Goal: Task Accomplishment & Management: Complete application form

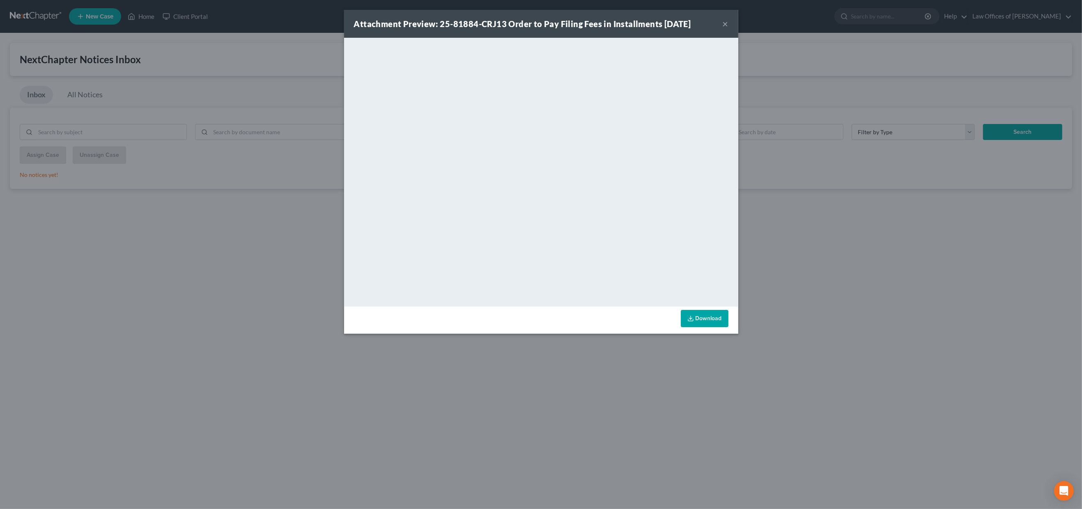
click at [726, 23] on button "×" at bounding box center [726, 24] width 6 height 10
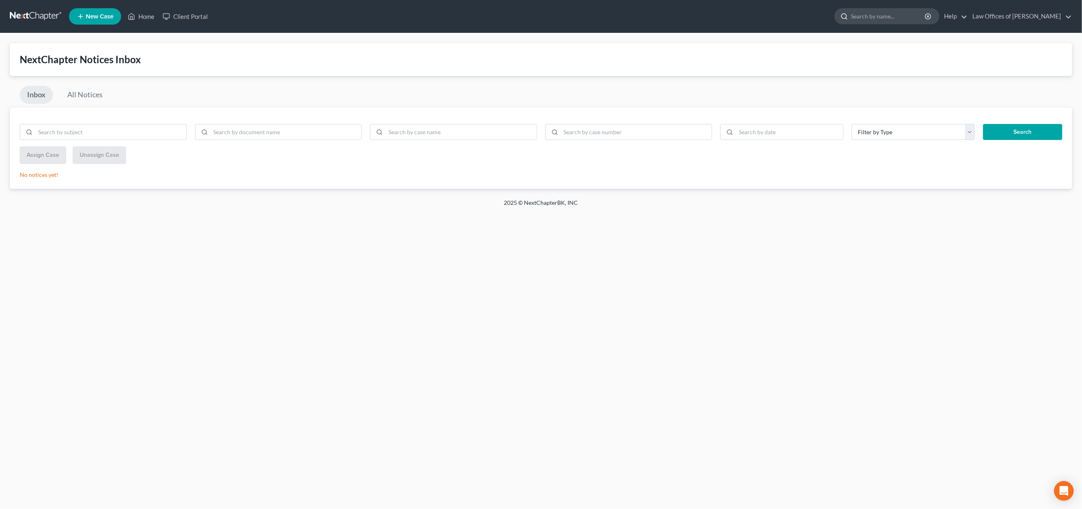
click at [879, 16] on input "search" at bounding box center [888, 16] width 75 height 15
type input "[PERSON_NAME]"
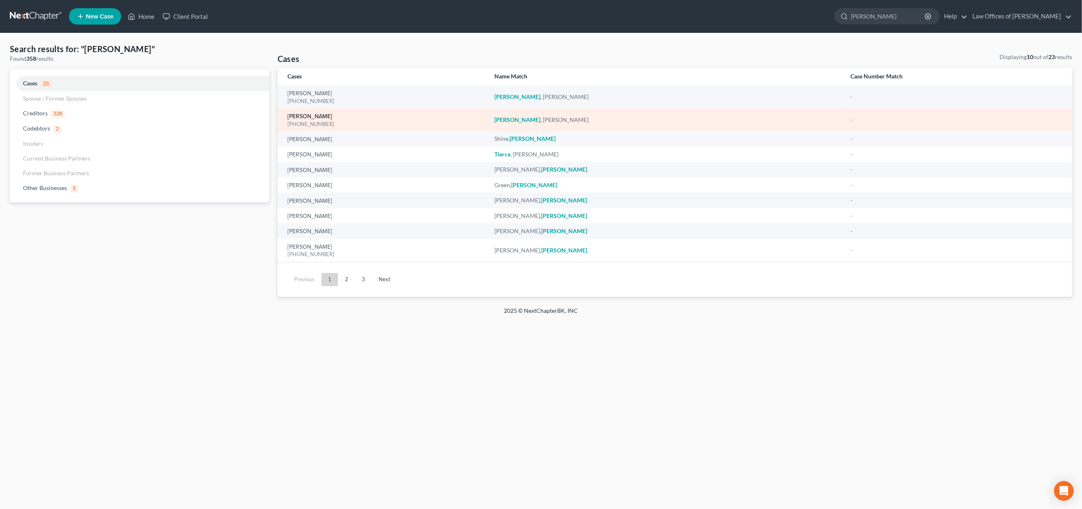
click at [304, 115] on link "[PERSON_NAME]" at bounding box center [309, 117] width 45 height 6
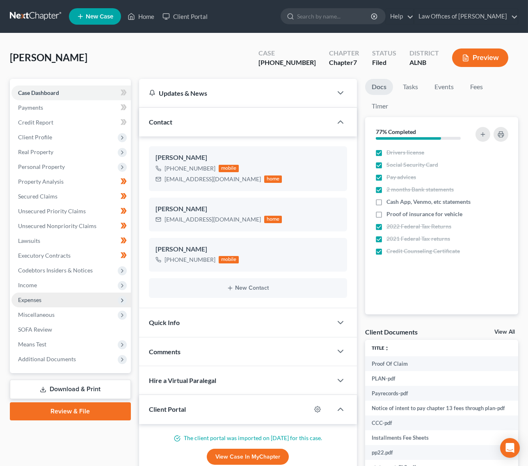
click at [39, 296] on span "Expenses" at bounding box center [29, 299] width 23 height 7
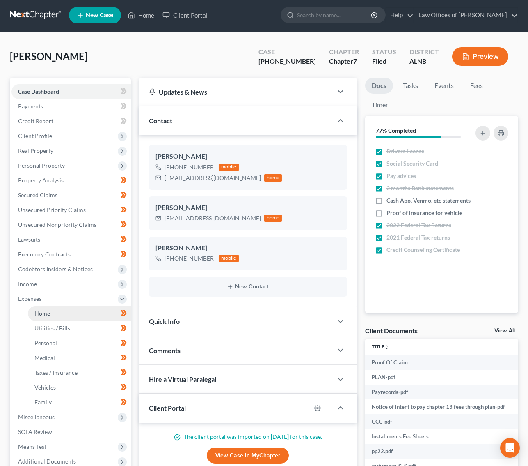
scroll to position [3, 0]
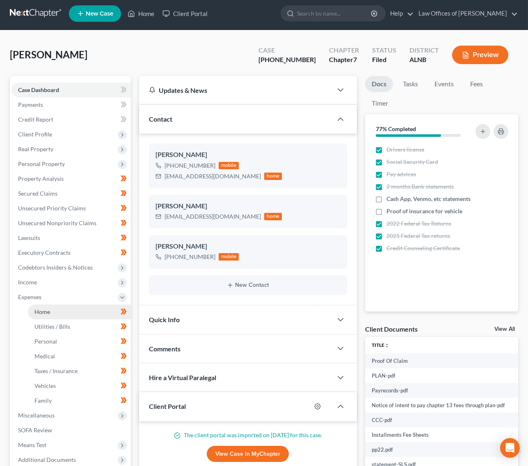
click at [41, 308] on span "Home" at bounding box center [42, 311] width 16 height 7
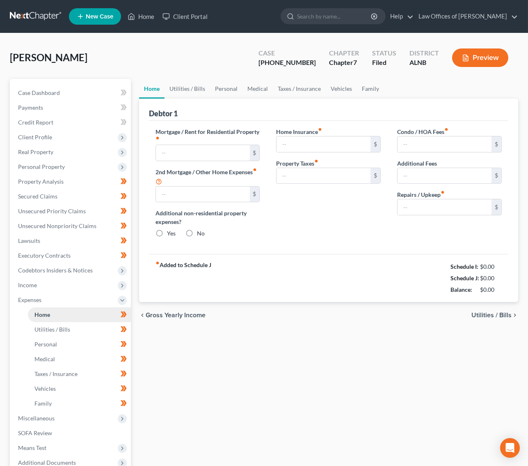
type input "1,950.00"
type input "850.00"
radio input "true"
type input "0.00"
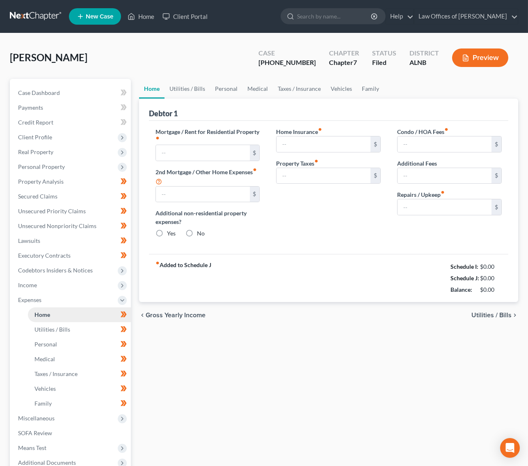
type input "100.00"
type input "0.00"
type input "300.00"
